Goal: Check status: Check status

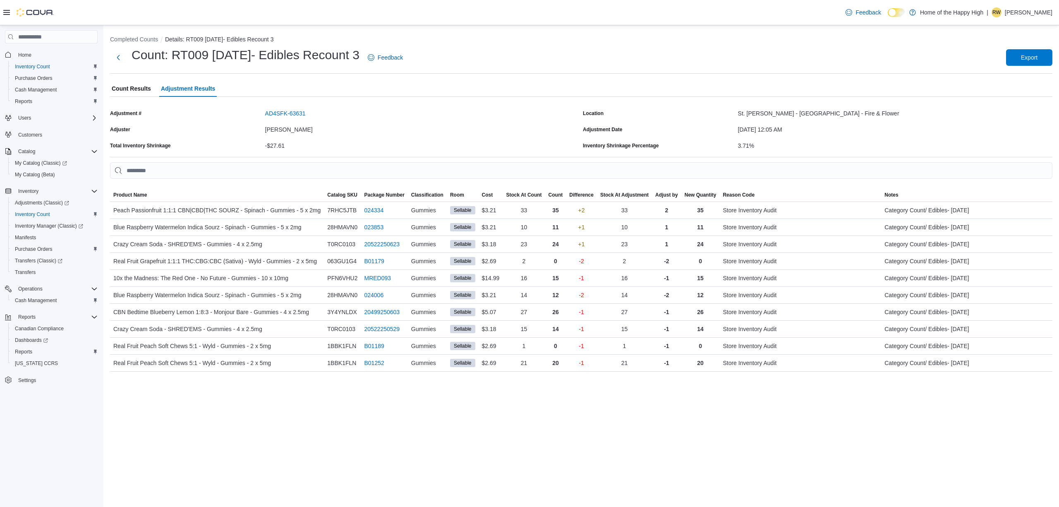
click at [1007, 17] on div "Feedback Dark Mode Home of the Happy High | RW [PERSON_NAME]" at bounding box center [947, 12] width 210 height 17
click at [1026, 15] on p "[PERSON_NAME]" at bounding box center [1029, 12] width 48 height 10
click at [1015, 80] on button "Sign Out" at bounding box center [1011, 83] width 76 height 13
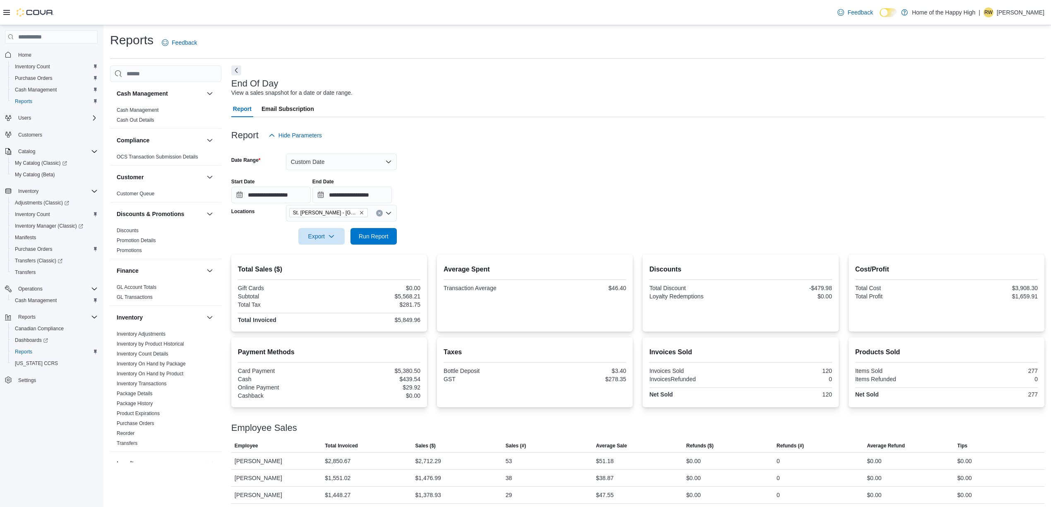
scroll to position [4, 0]
